Goal: Transaction & Acquisition: Subscribe to service/newsletter

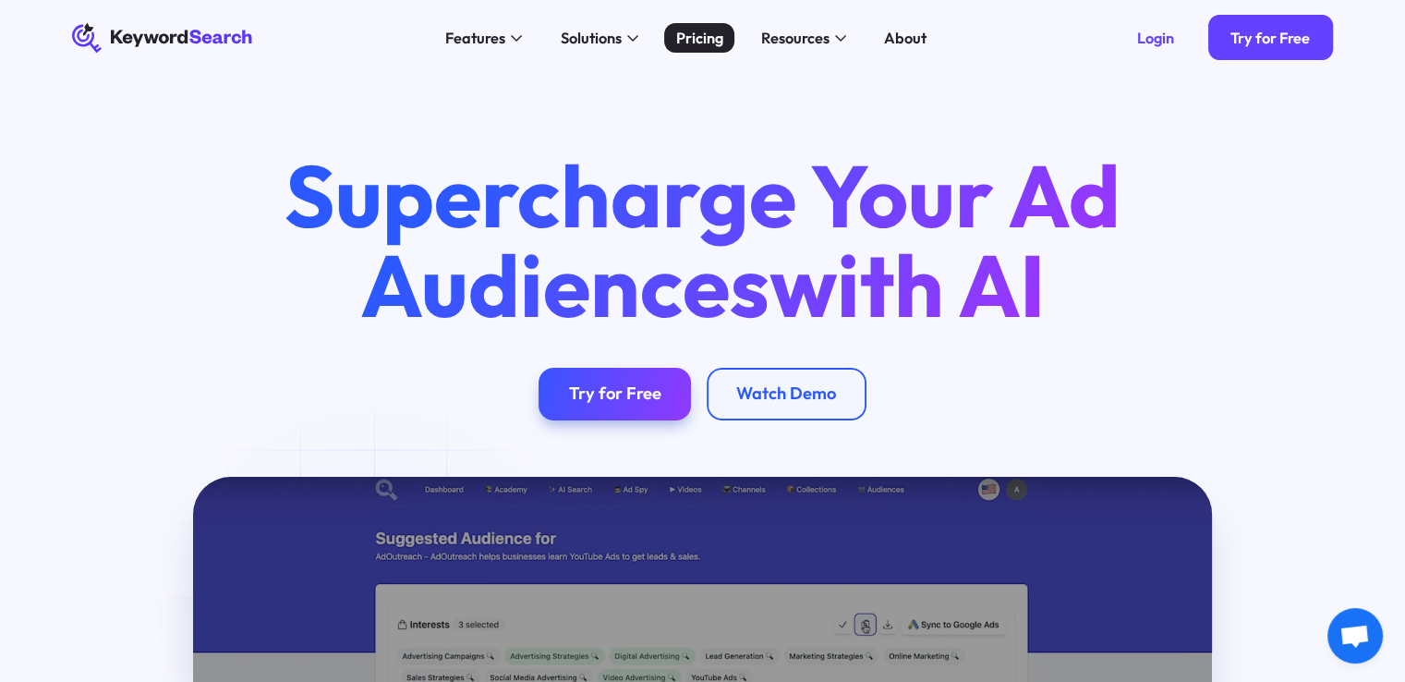
click at [694, 43] on div "Pricing" at bounding box center [699, 38] width 47 height 23
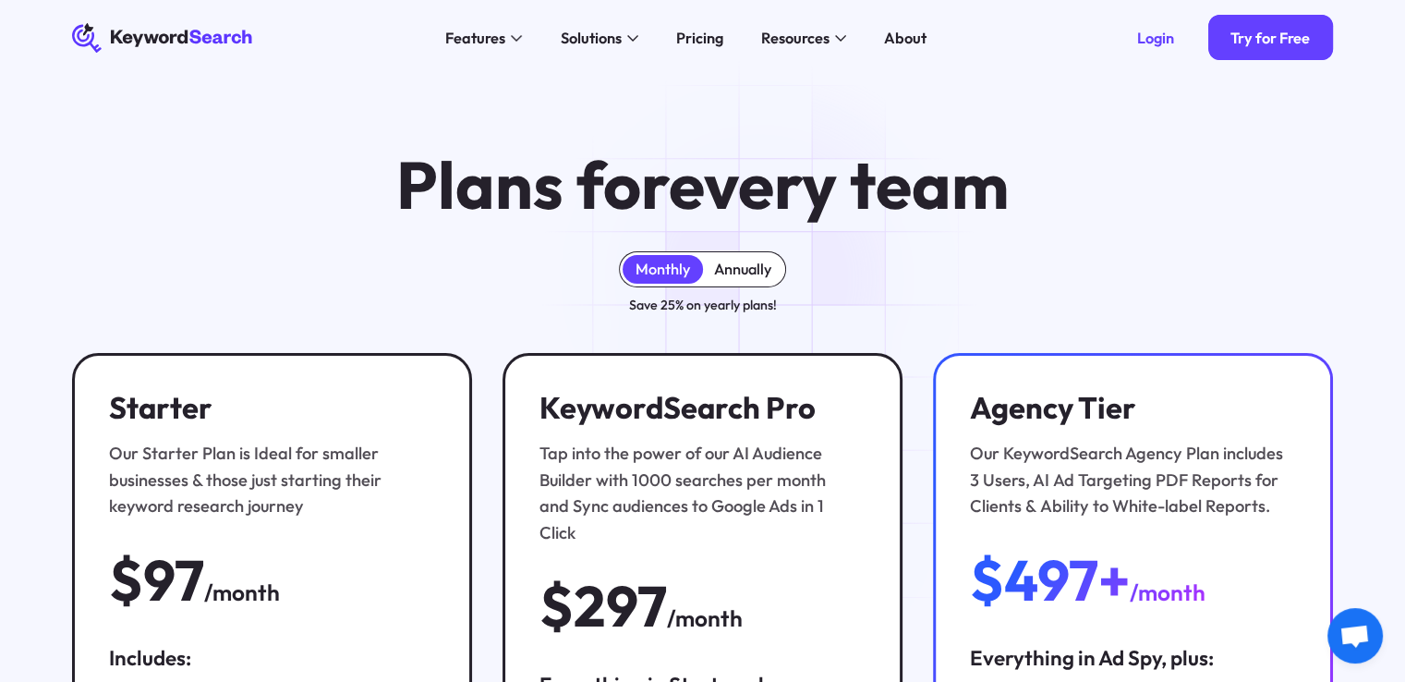
click at [765, 279] on div "Annually" at bounding box center [743, 269] width 80 height 29
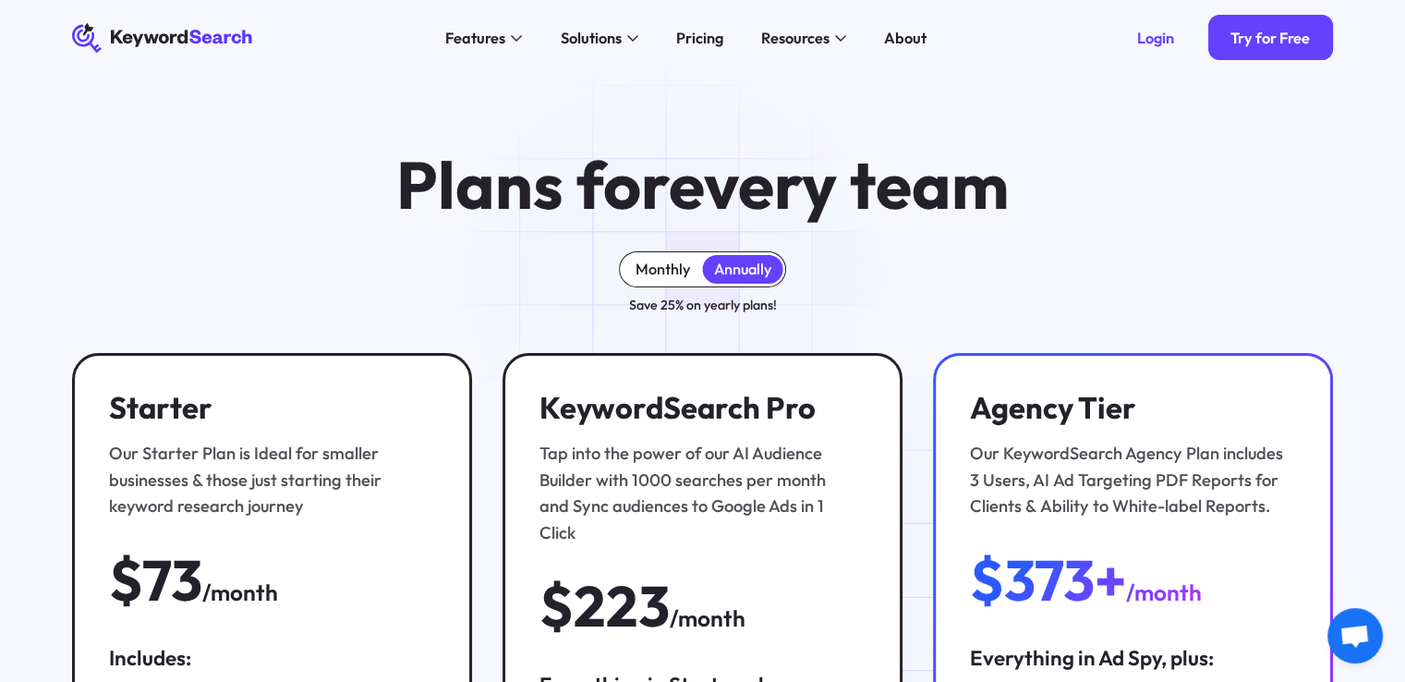
click at [672, 276] on div "Monthly" at bounding box center [662, 269] width 54 height 18
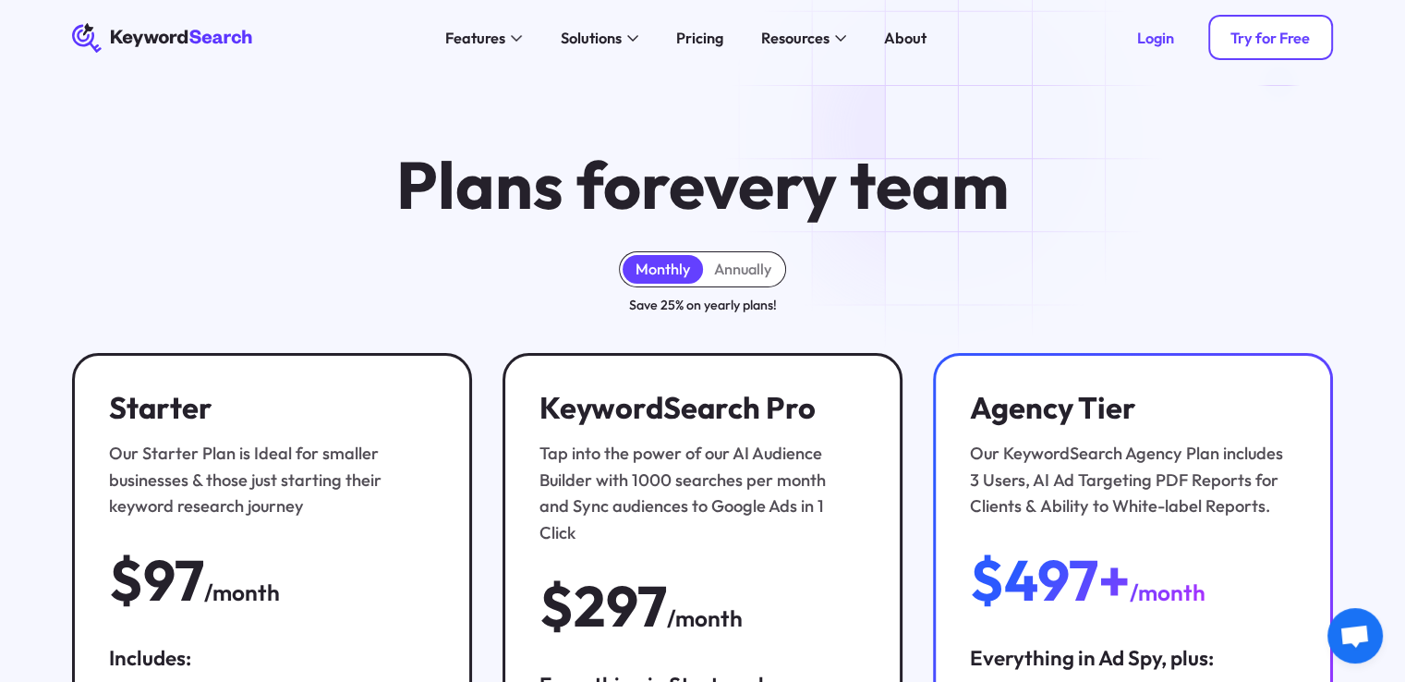
click at [1297, 38] on div "Try for Free" at bounding box center [1269, 38] width 79 height 18
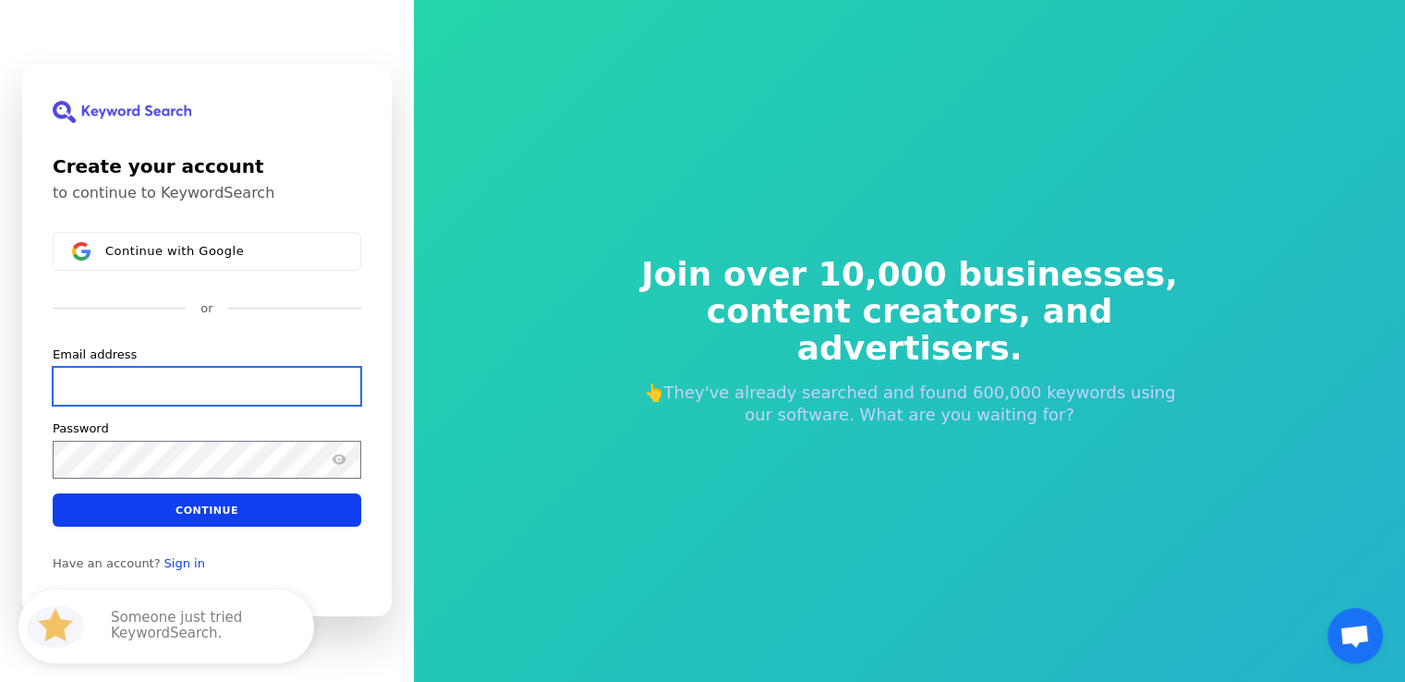
click at [203, 387] on input "Email address" at bounding box center [207, 386] width 308 height 39
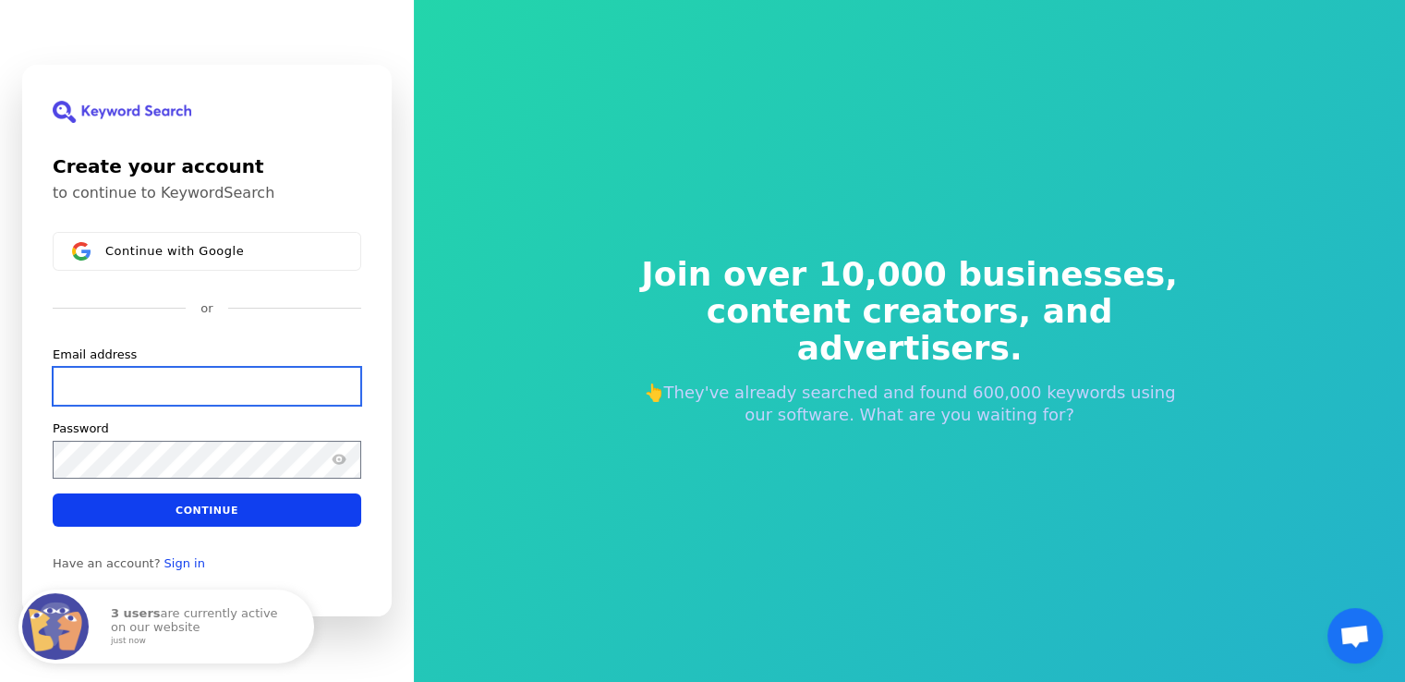
click at [146, 379] on input "Email address" at bounding box center [207, 386] width 308 height 39
paste input "beppumobserved10@gmail.com"
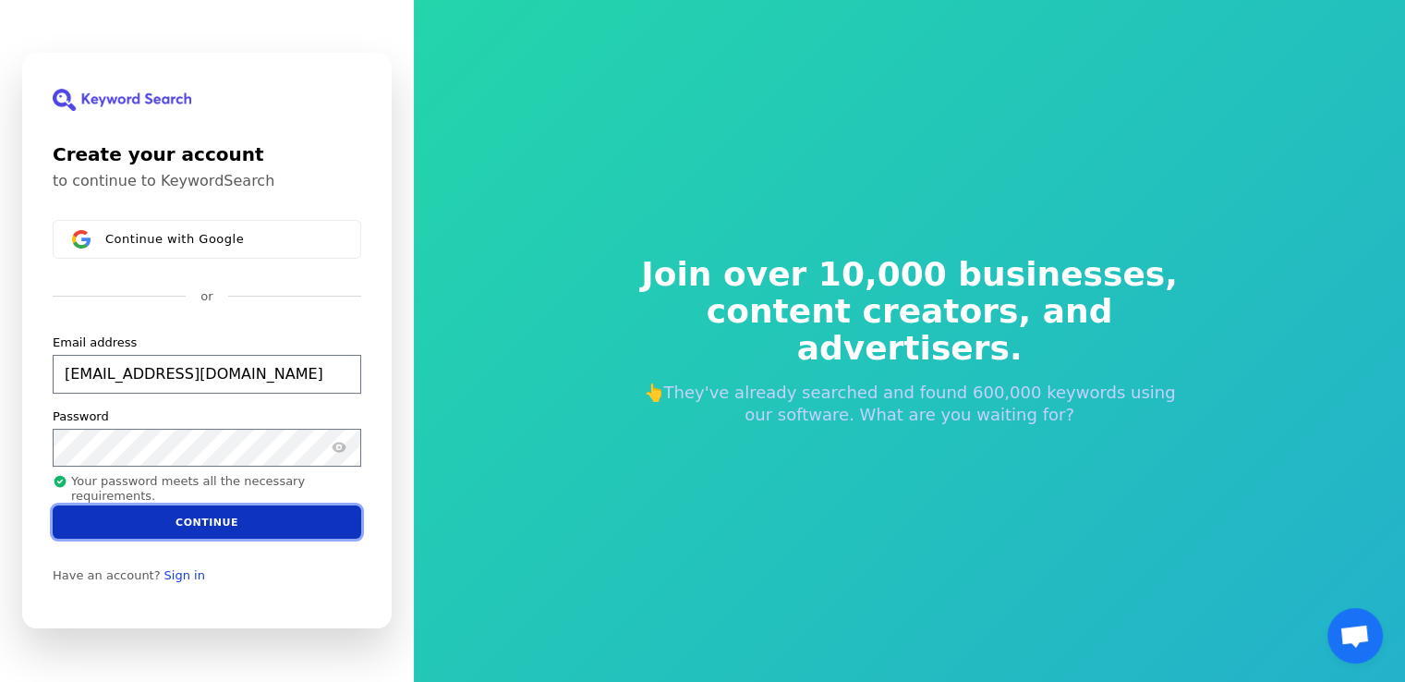
click at [200, 529] on button "Continue" at bounding box center [207, 521] width 308 height 33
type input "beppumobserved10@gmail.com"
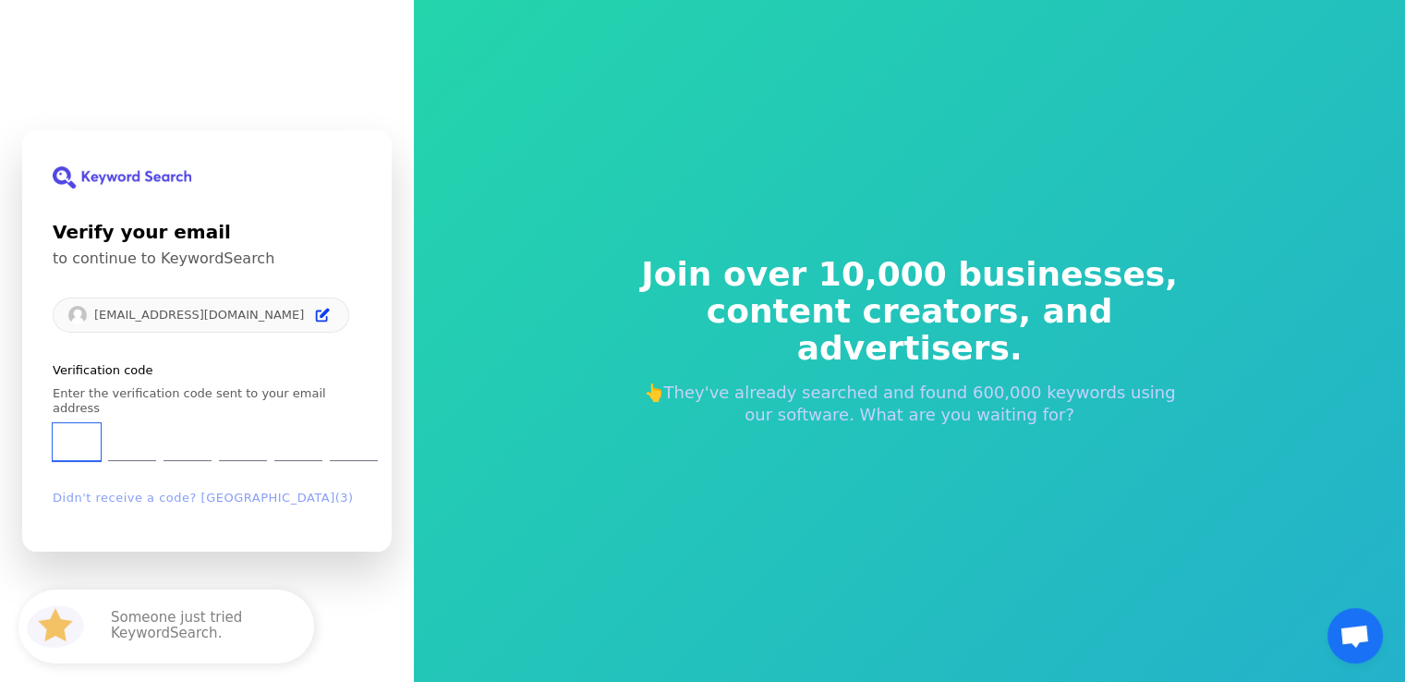
click at [68, 426] on input "Enter verification code. Digit 1" at bounding box center [77, 443] width 48 height 38
type input "5"
type input "8"
type input "3"
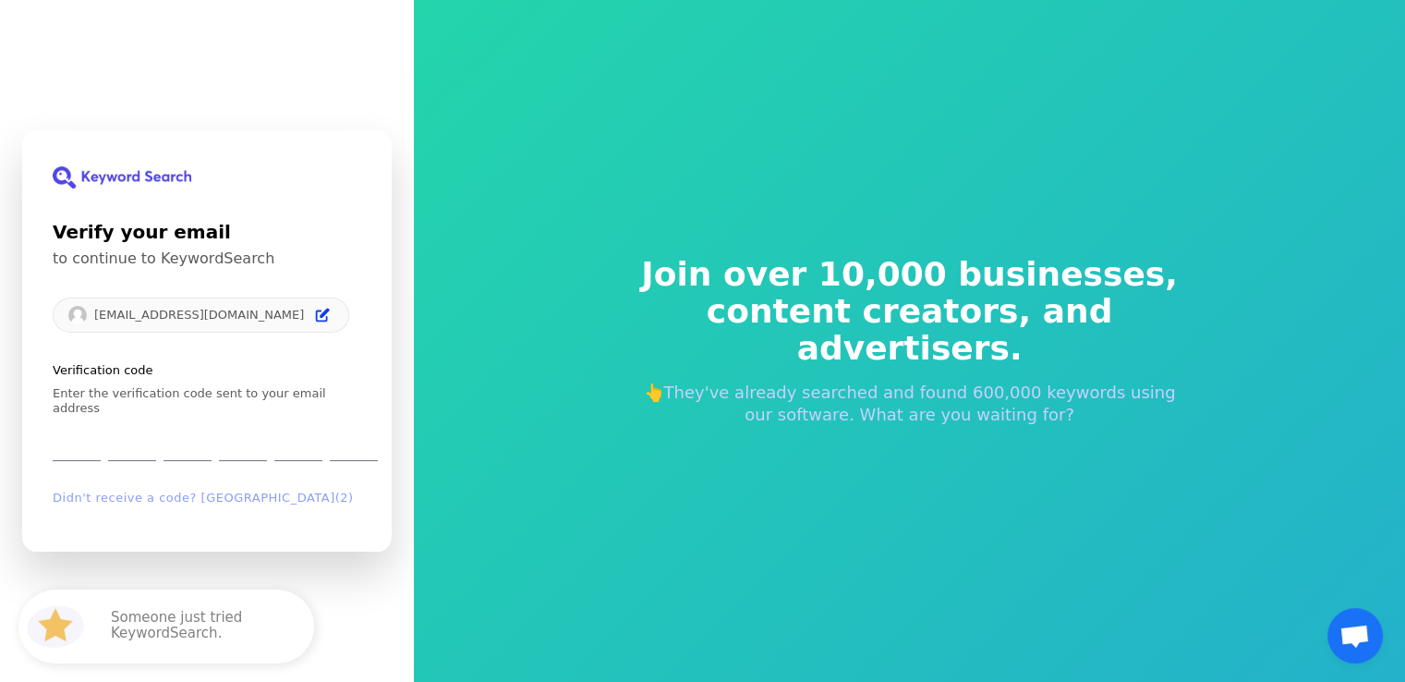
type input "4"
type input "6"
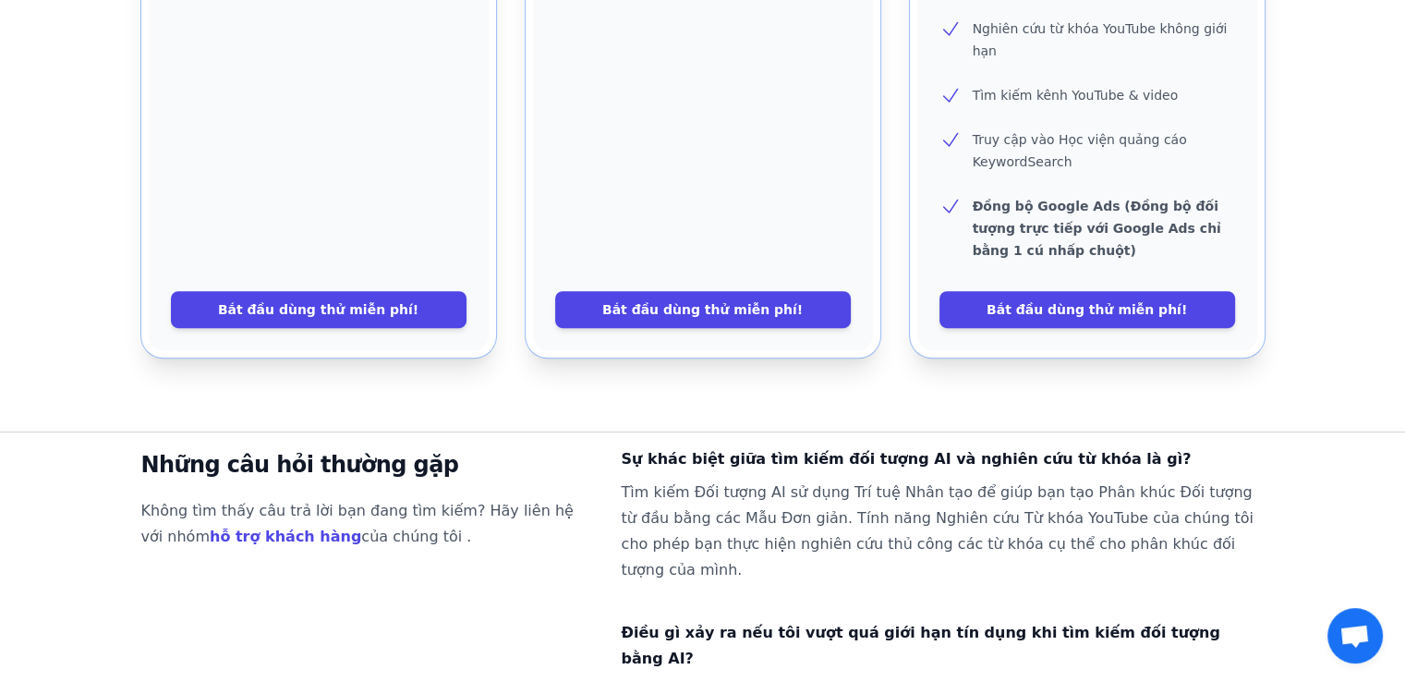
scroll to position [731, 0]
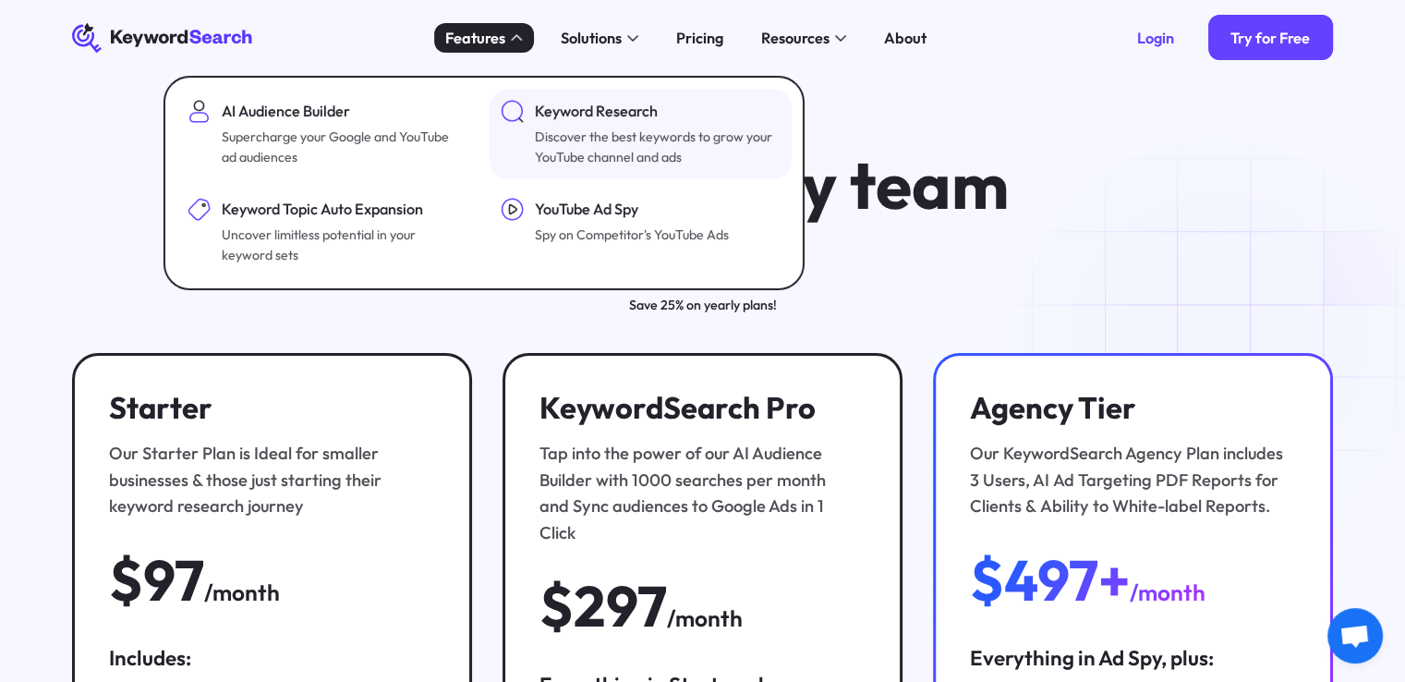
click at [571, 118] on div "Keyword Research" at bounding box center [655, 111] width 241 height 23
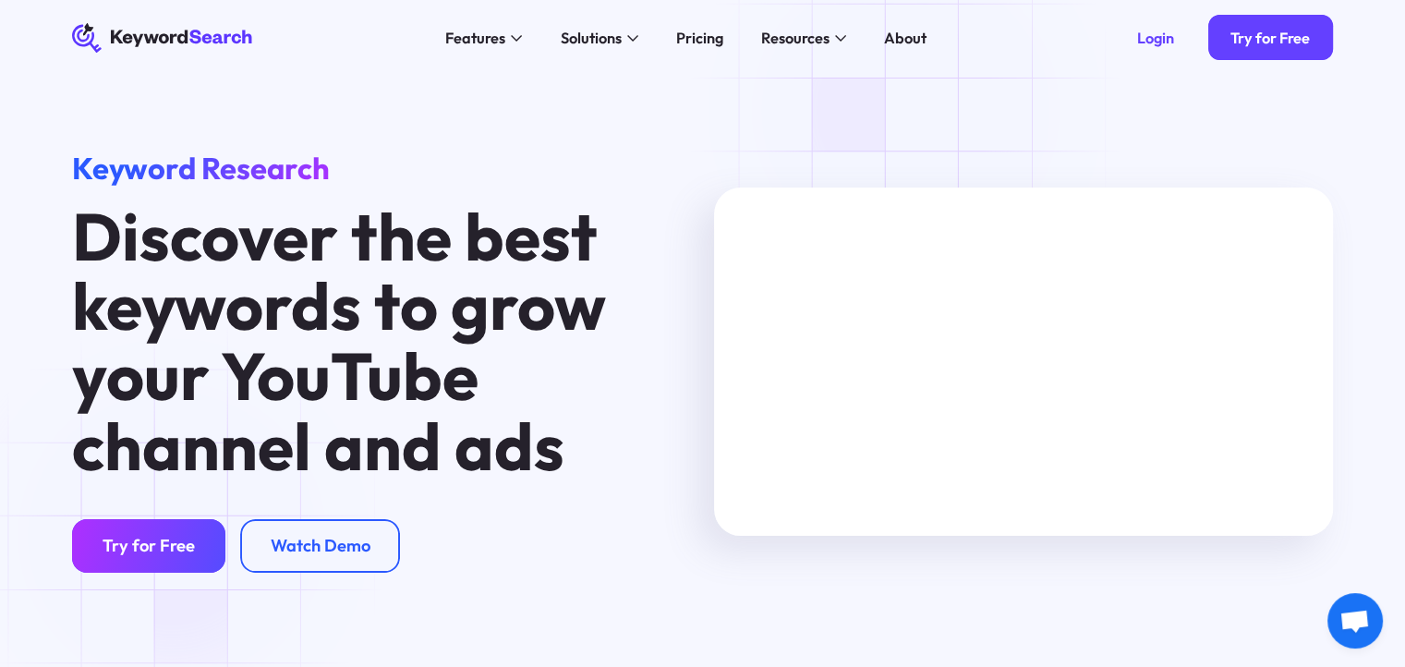
click at [174, 548] on div "Try for Free" at bounding box center [149, 546] width 92 height 21
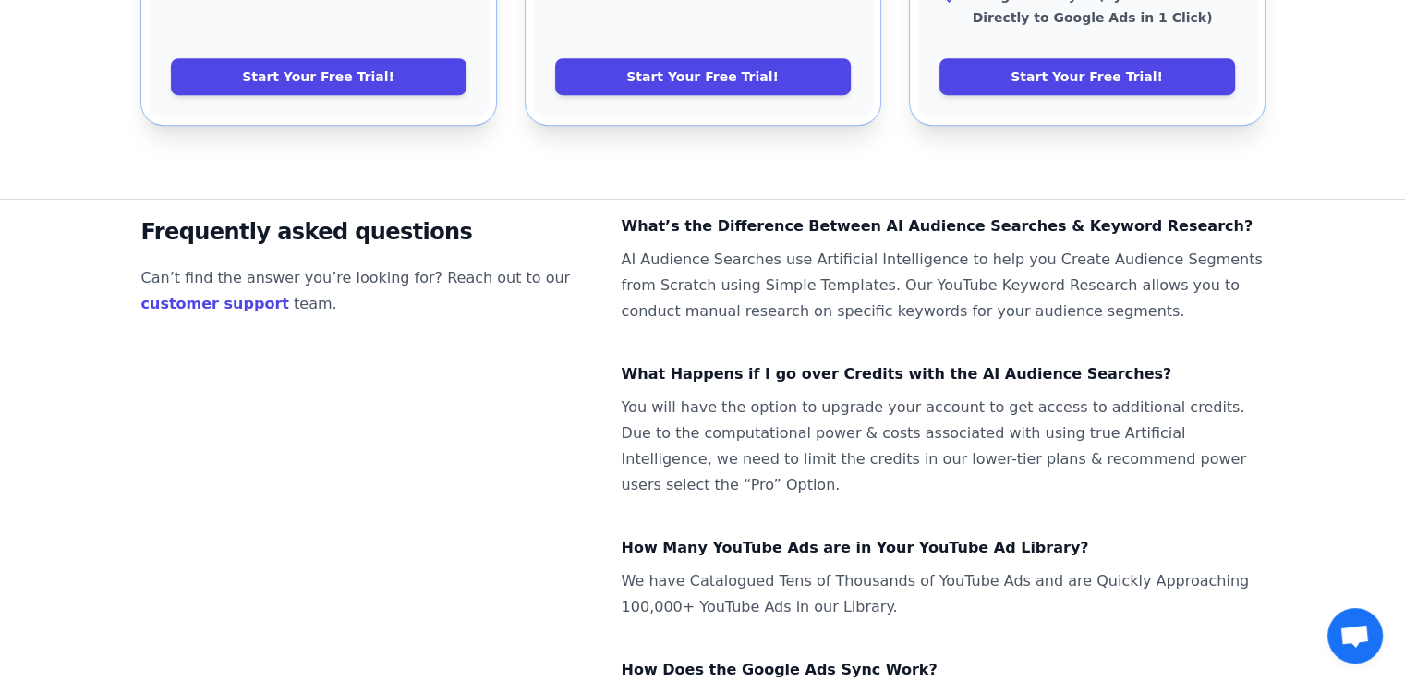
scroll to position [983, 0]
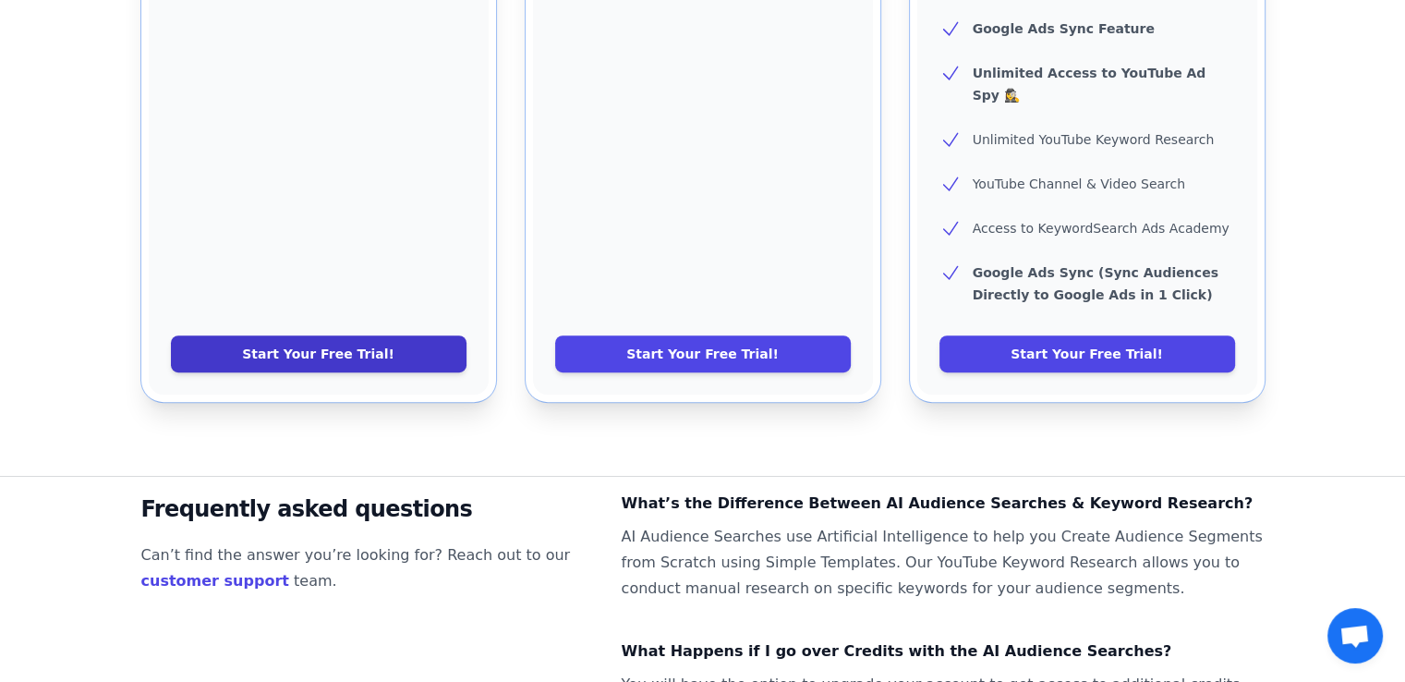
click at [367, 335] on link "Start Your Free Trial!" at bounding box center [319, 353] width 296 height 37
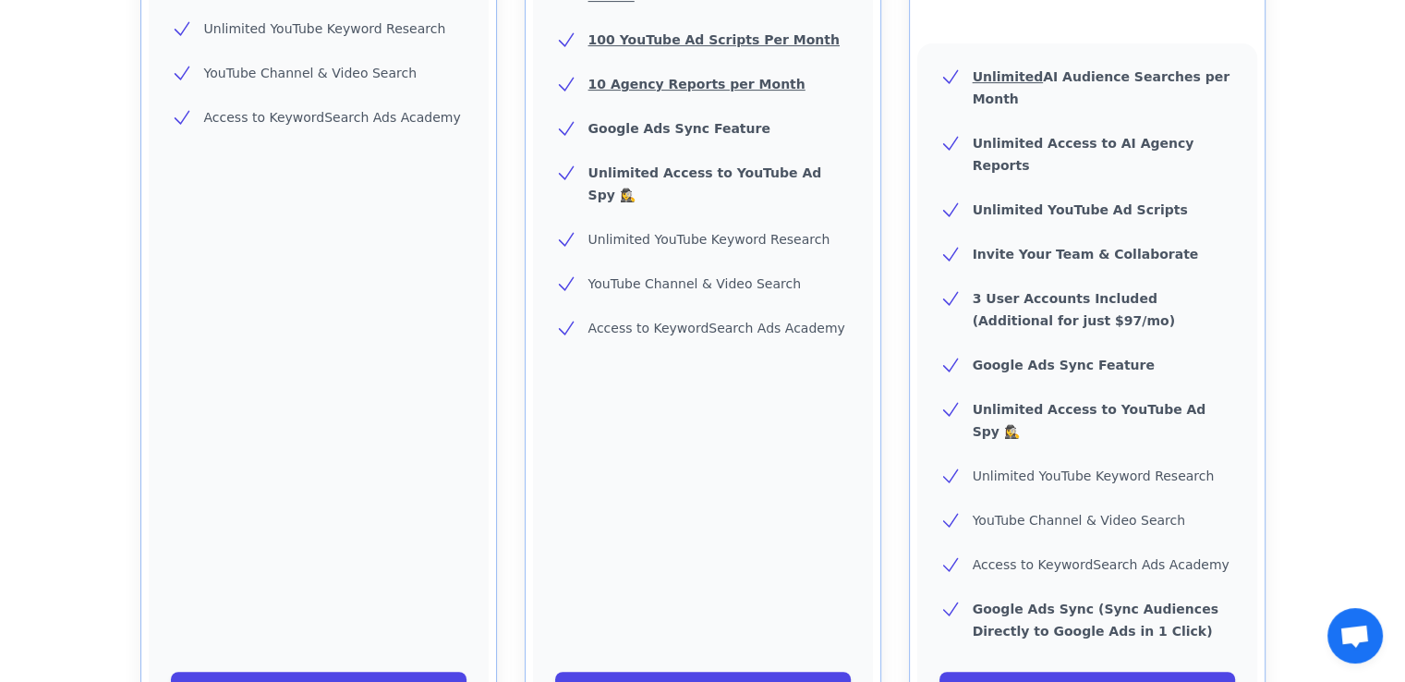
scroll to position [0, 0]
